Goal: Task Accomplishment & Management: Manage account settings

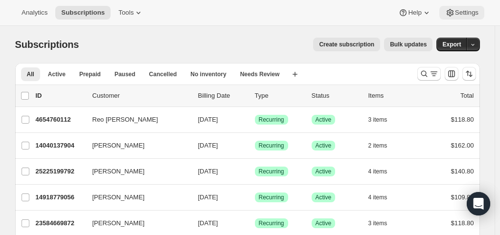
click at [461, 16] on span "Settings" at bounding box center [466, 13] width 23 height 8
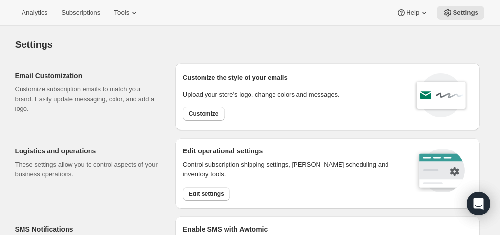
select select "22:00"
select select "09:00"
click at [422, 12] on icon at bounding box center [424, 13] width 10 height 10
click at [419, 72] on link "Contact us" at bounding box center [415, 66] width 40 height 16
click at [420, 68] on span "Contact us" at bounding box center [413, 66] width 30 height 7
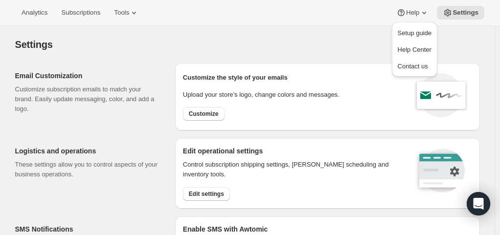
click at [329, 37] on div "Settings. This page is ready Settings" at bounding box center [247, 44] width 465 height 37
click at [474, 14] on span "Settings" at bounding box center [466, 13] width 26 height 8
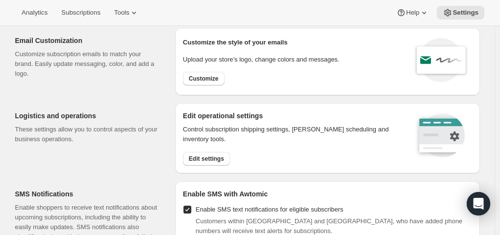
scroll to position [36, 0]
click at [73, 11] on span "Subscriptions" at bounding box center [80, 13] width 39 height 8
